Goal: Task Accomplishment & Management: Manage account settings

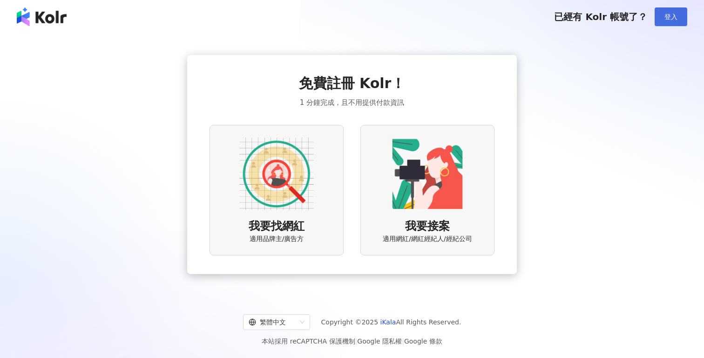
click at [678, 11] on button "登入" at bounding box center [671, 16] width 33 height 19
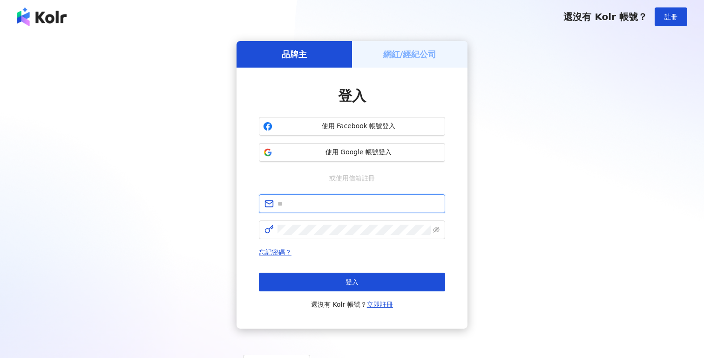
type input "**********"
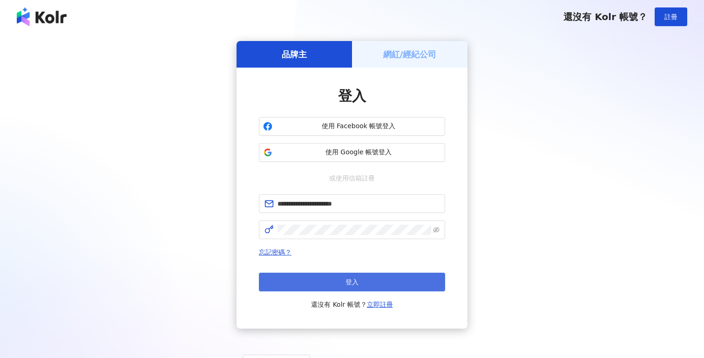
click at [349, 280] on span "登入" at bounding box center [352, 281] width 13 height 7
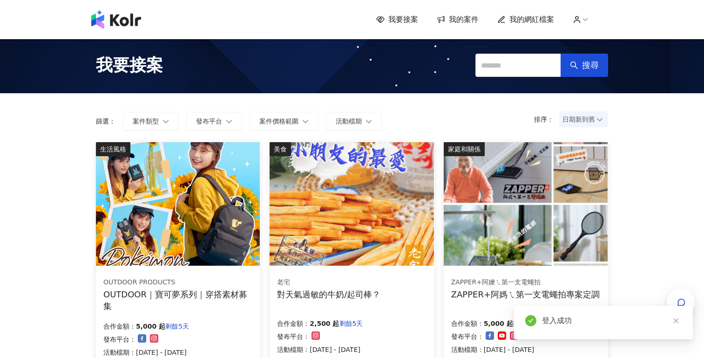
click at [525, 20] on span "我的網紅檔案" at bounding box center [532, 19] width 45 height 10
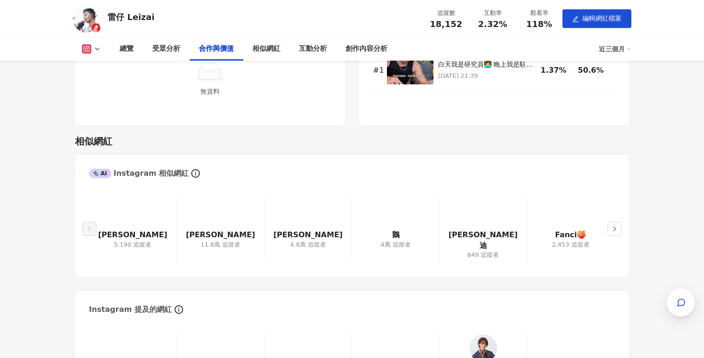
scroll to position [1150, 0]
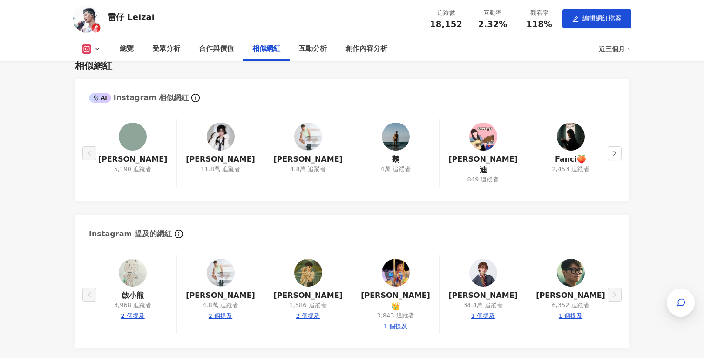
click at [393, 138] on img at bounding box center [396, 137] width 28 height 28
click at [397, 169] on div "4萬 追蹤者" at bounding box center [396, 169] width 30 height 8
click at [392, 149] on img at bounding box center [396, 137] width 28 height 28
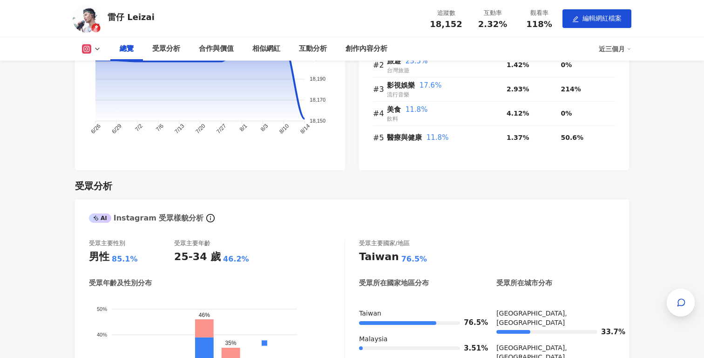
scroll to position [537, 0]
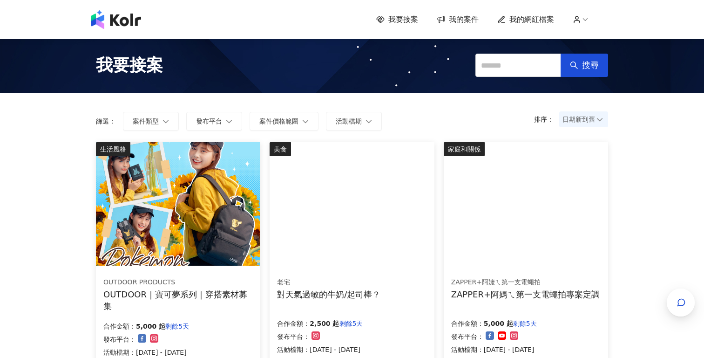
scroll to position [20, 0]
